Goal: Information Seeking & Learning: Compare options

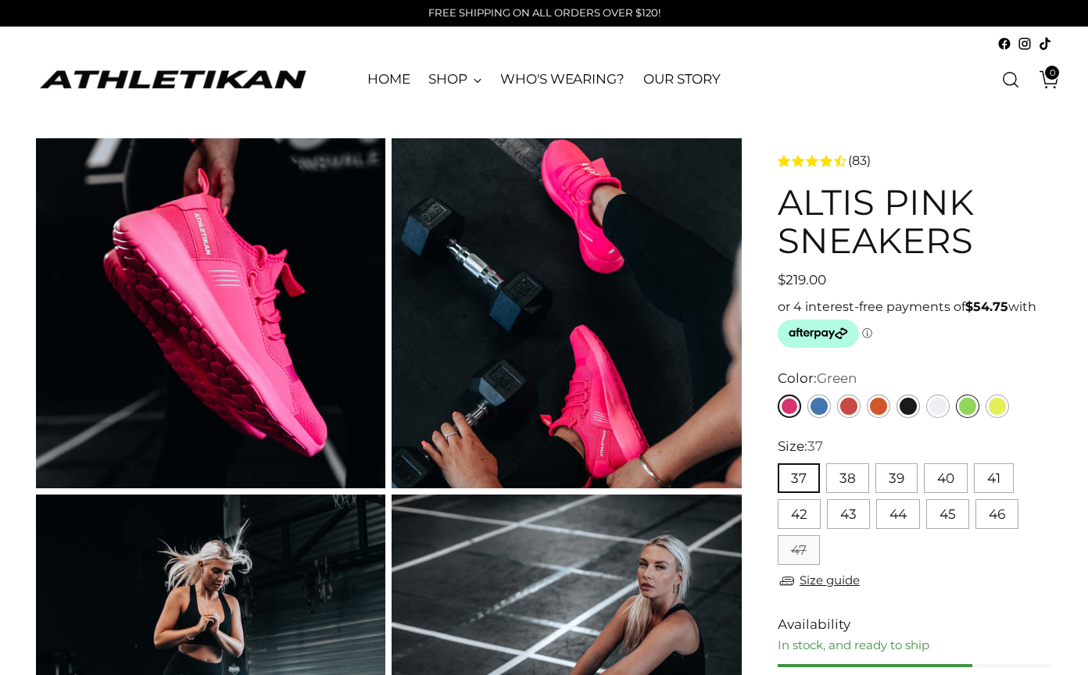
click at [961, 406] on link "Green" at bounding box center [967, 406] width 23 height 23
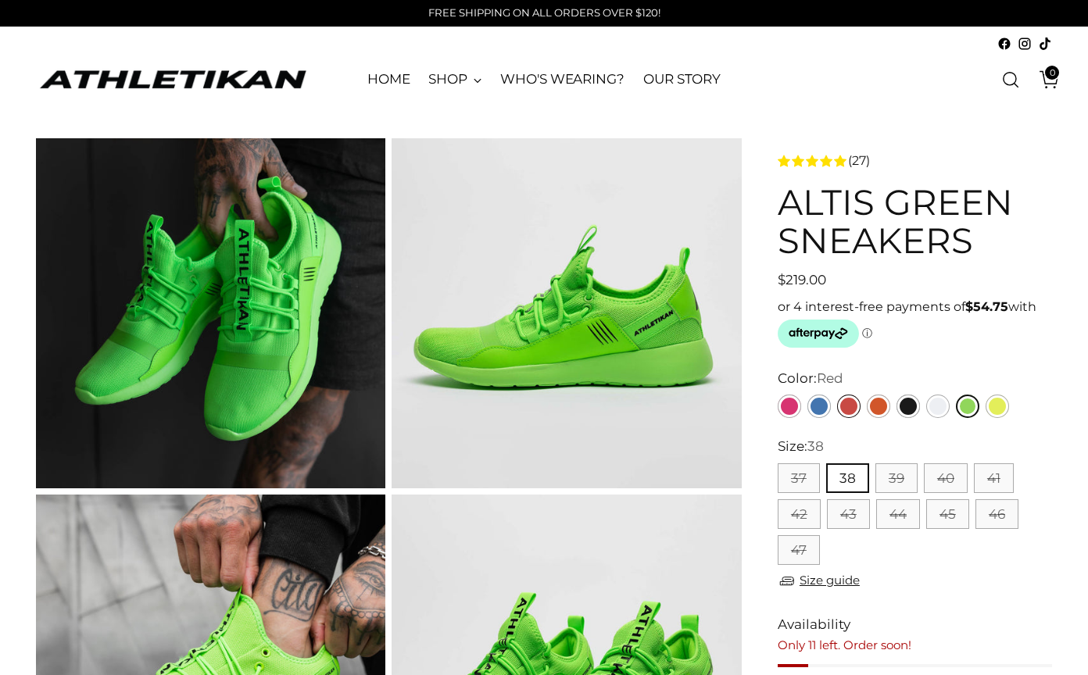
click at [847, 407] on link "Red" at bounding box center [848, 406] width 23 height 23
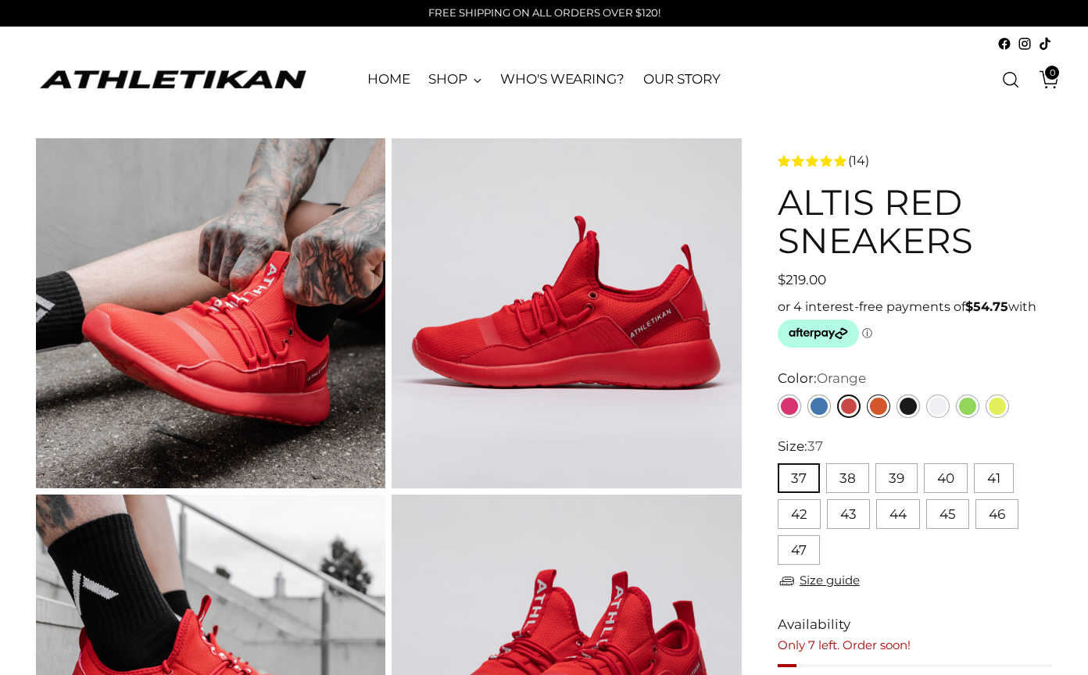
click at [882, 412] on link "Orange" at bounding box center [878, 406] width 23 height 23
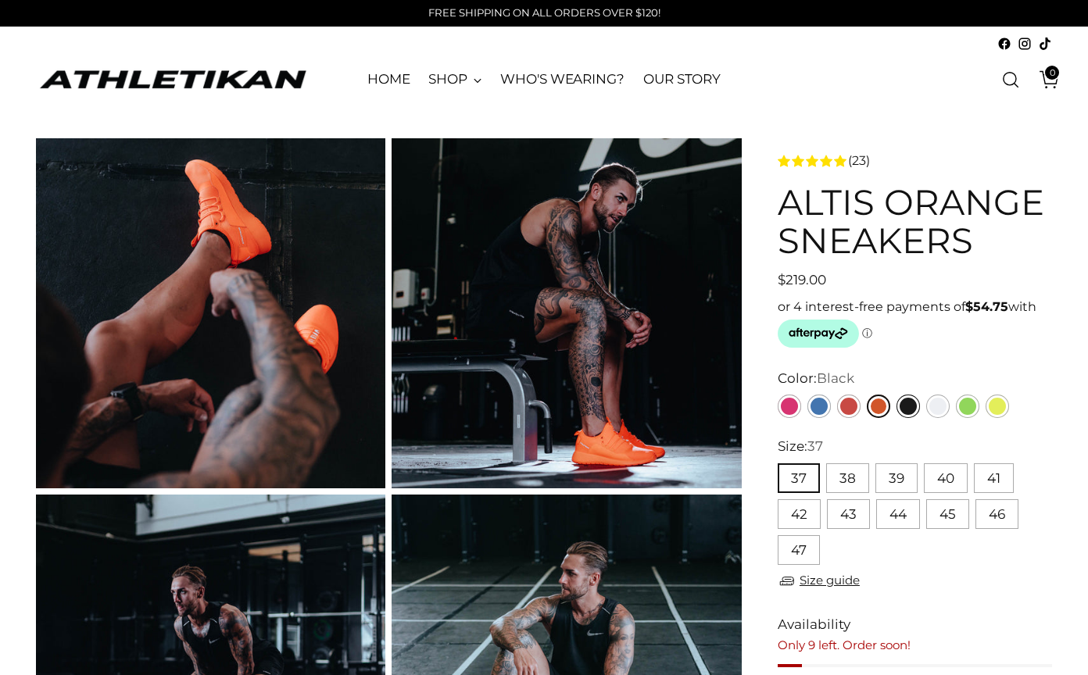
click at [911, 408] on link "Black" at bounding box center [907, 406] width 23 height 23
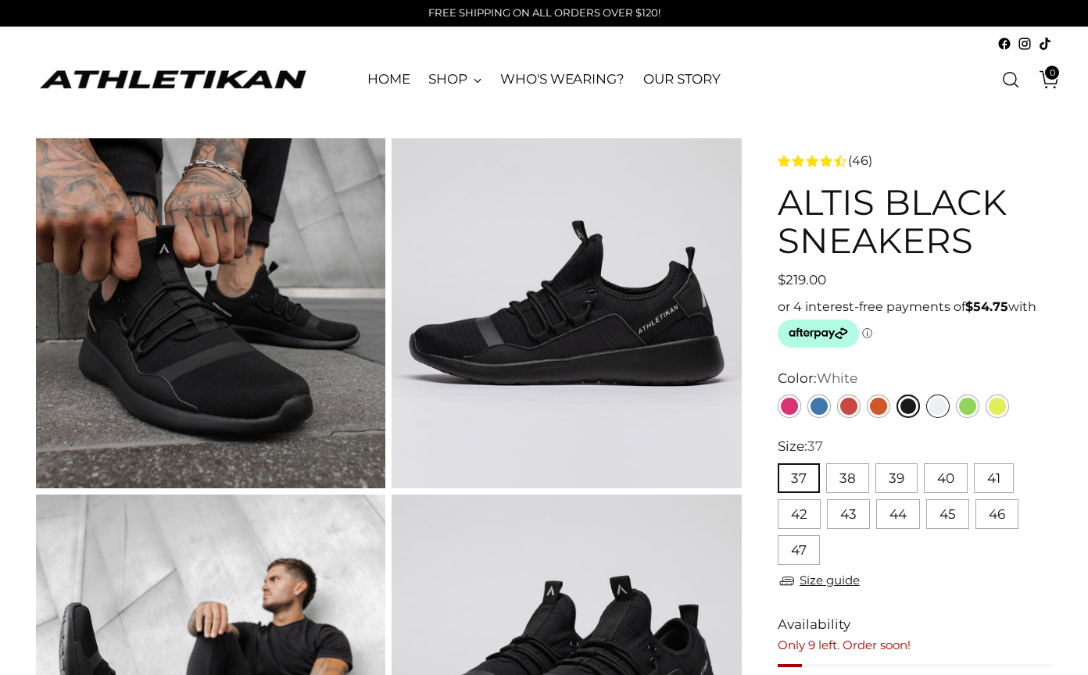
click at [943, 411] on link "White" at bounding box center [937, 406] width 23 height 23
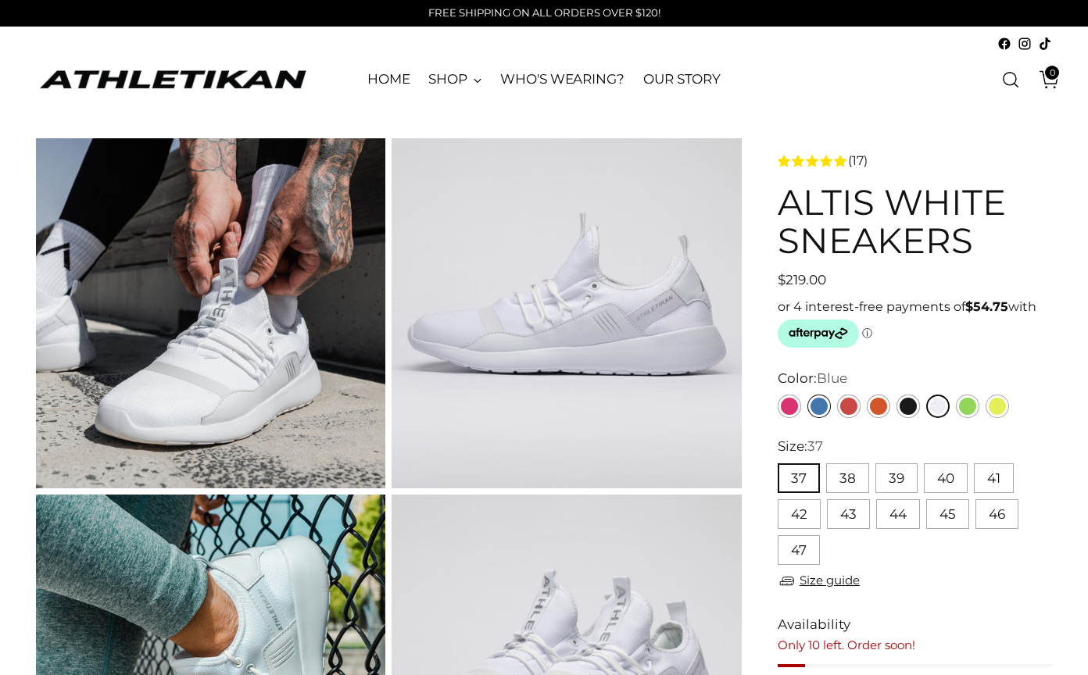
click at [816, 410] on link "Blue" at bounding box center [818, 406] width 23 height 23
